Goal: Navigation & Orientation: Find specific page/section

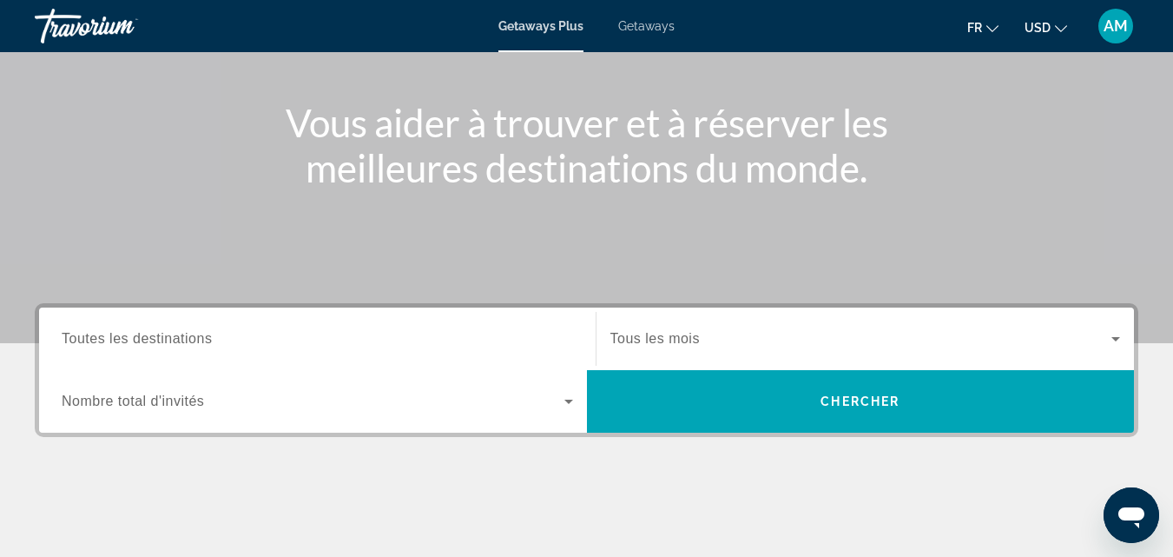
scroll to position [184, 0]
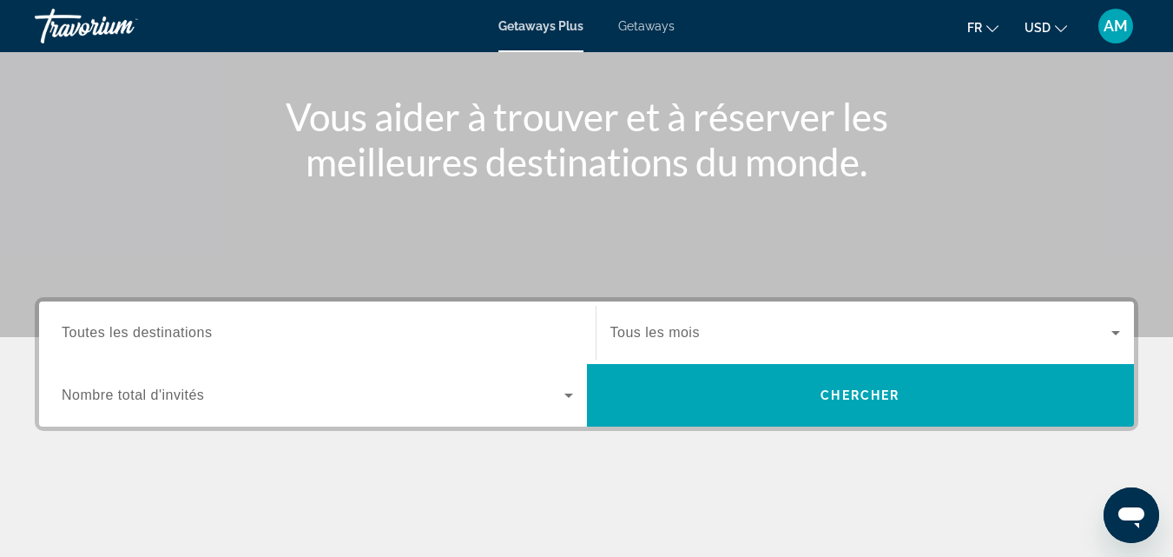
click at [1116, 334] on icon "Search widget" at bounding box center [1116, 333] width 9 height 4
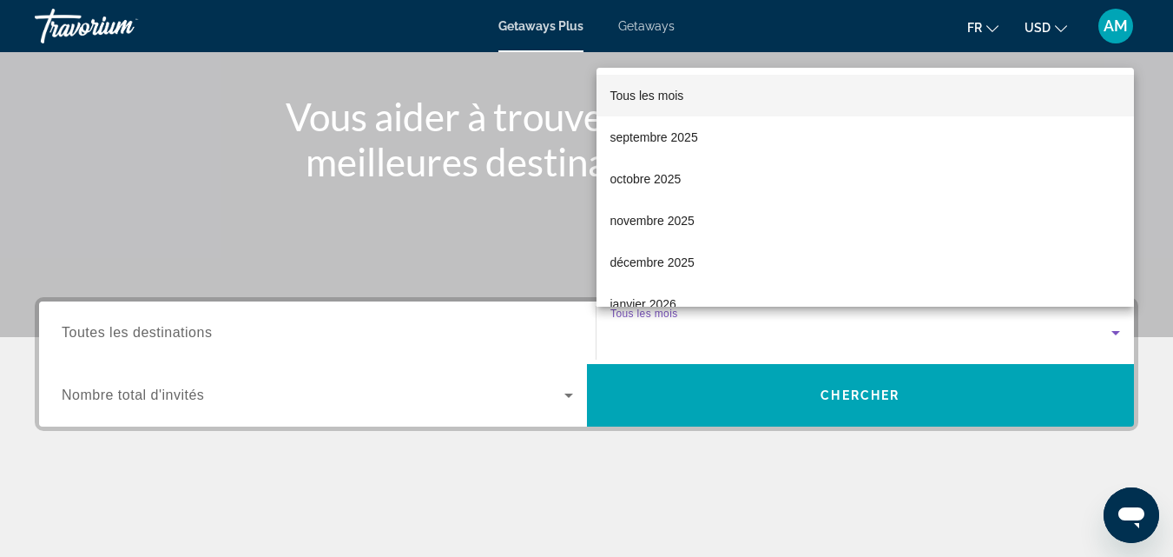
click at [1113, 334] on div at bounding box center [586, 278] width 1173 height 557
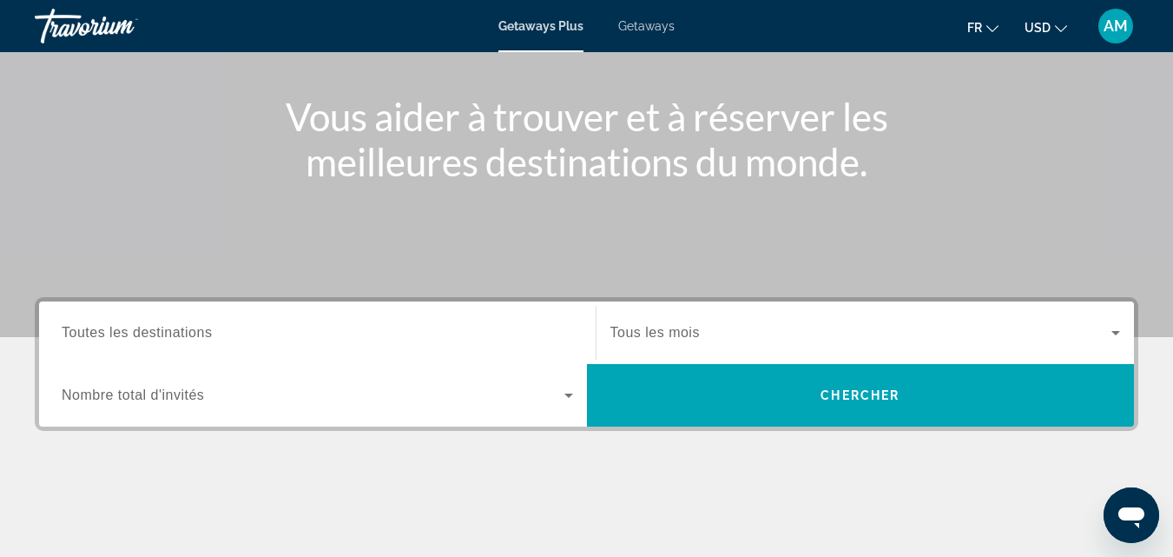
scroll to position [425, 0]
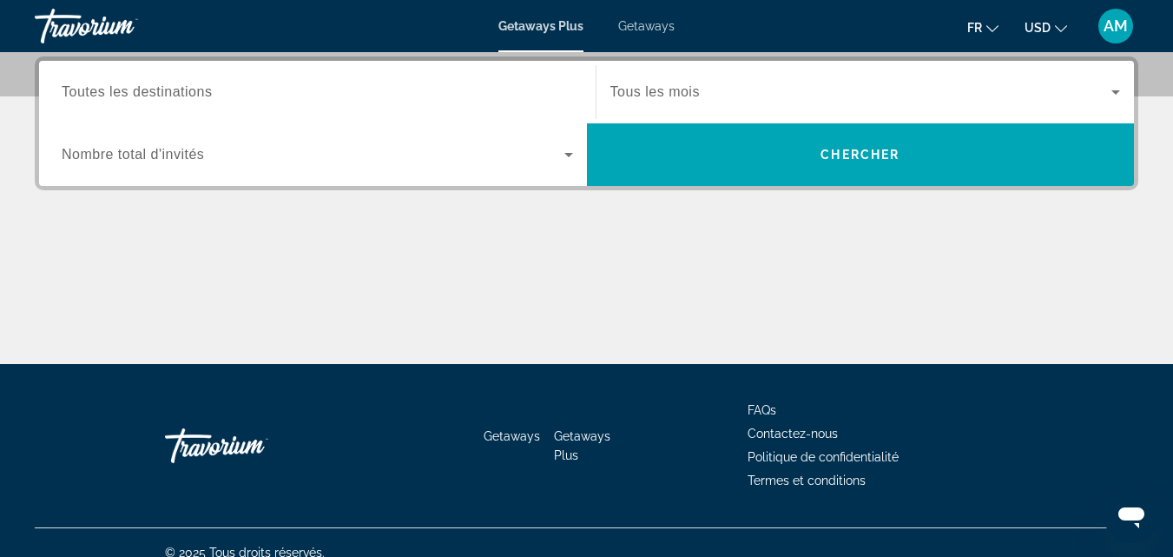
click at [1059, 30] on icon "Change currency" at bounding box center [1061, 29] width 12 height 12
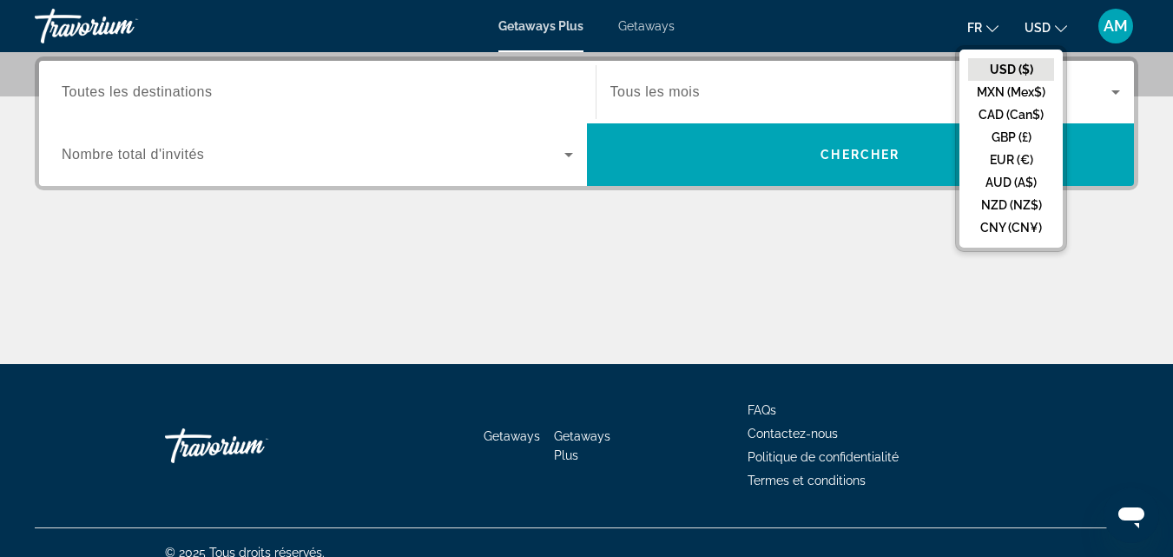
click at [833, 33] on div "fr English Español Français Italiano Português русский USD USD ($) MXN (Mex$) C…" at bounding box center [915, 26] width 446 height 36
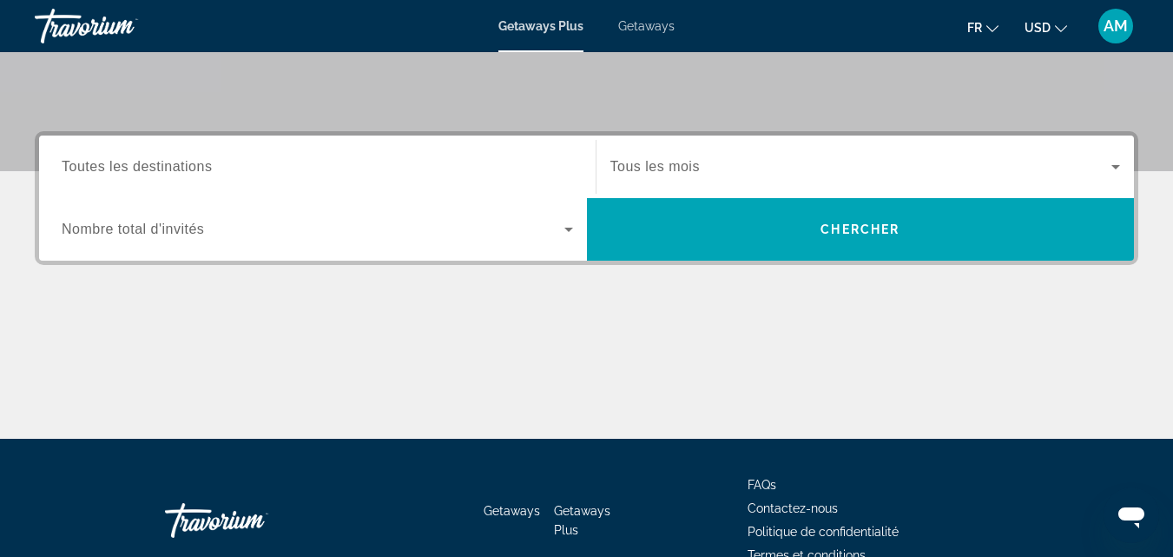
scroll to position [358, 0]
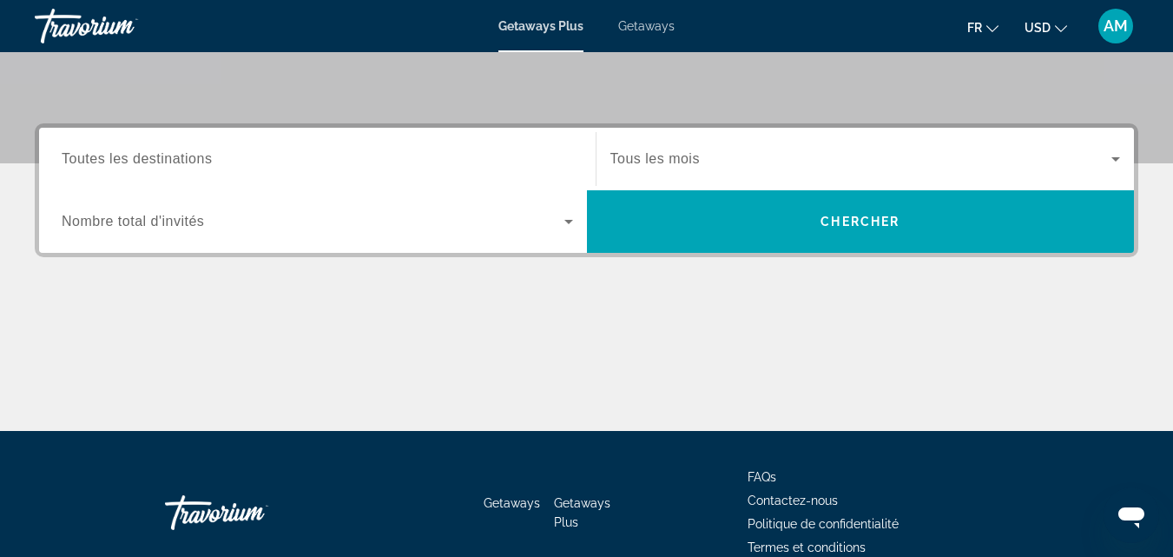
click at [1118, 27] on span "AM" at bounding box center [1116, 25] width 24 height 17
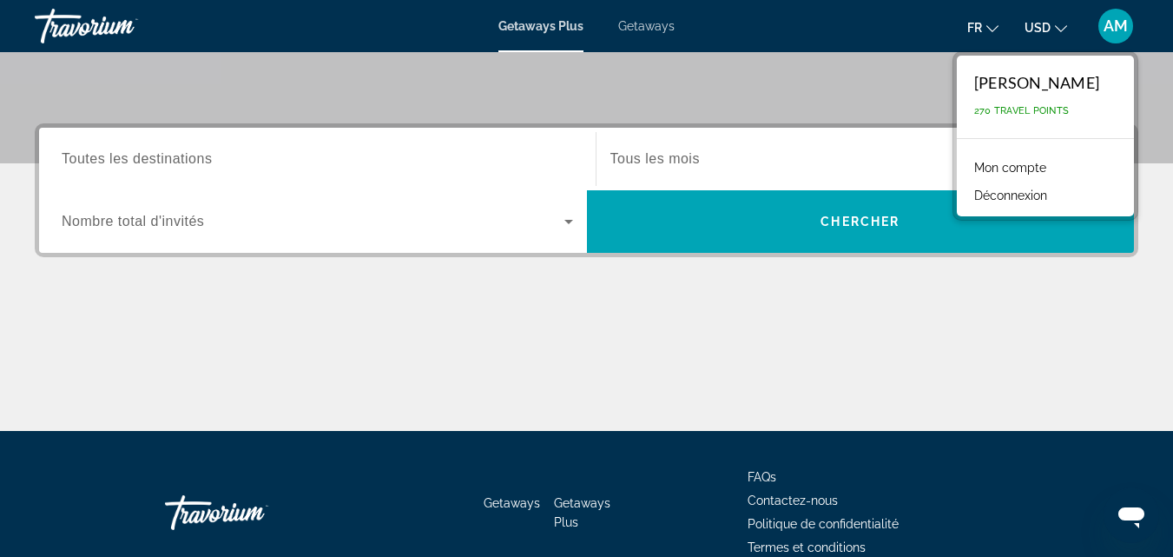
click at [1029, 280] on div "Destination Toutes les destinations Start Month Tous les mois Occupancy Nombre …" at bounding box center [586, 276] width 1173 height 307
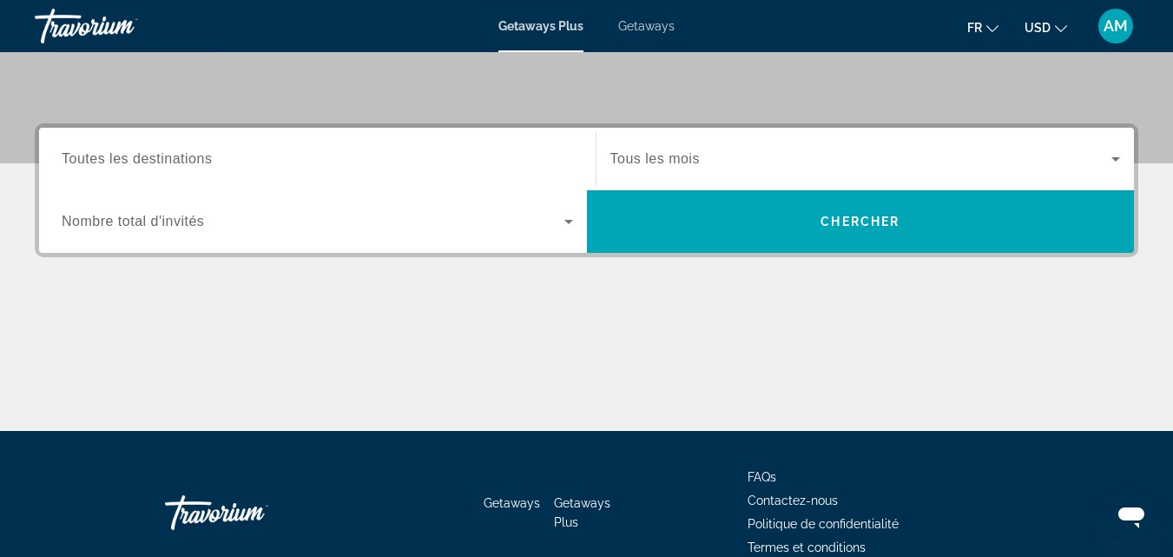
click at [1110, 26] on span "AM" at bounding box center [1116, 25] width 24 height 17
